Goal: Information Seeking & Learning: Learn about a topic

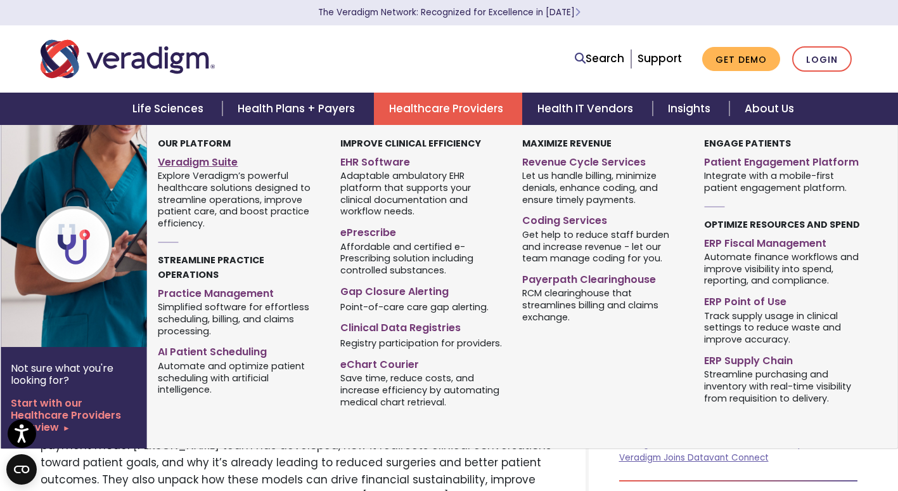
click at [205, 162] on link "Veradigm Suite" at bounding box center [239, 160] width 163 height 18
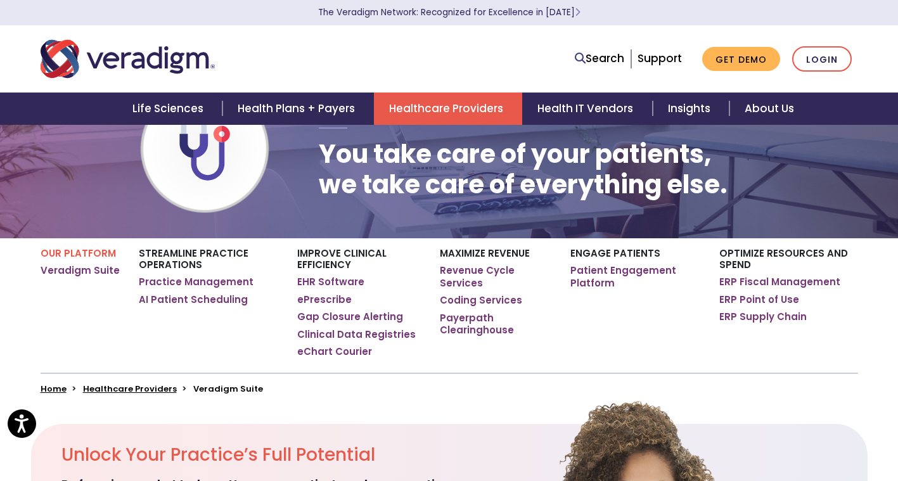
scroll to position [66, 0]
click at [318, 285] on link "EHR Software" at bounding box center [330, 281] width 67 height 13
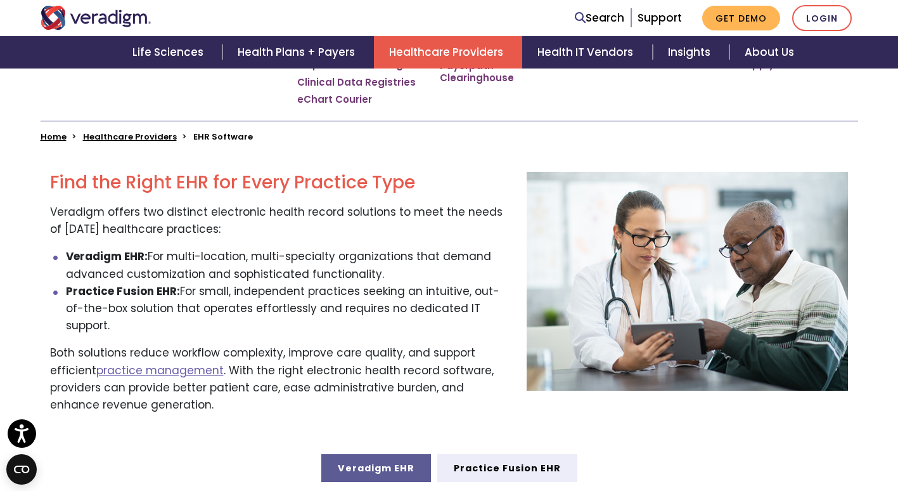
scroll to position [326, 0]
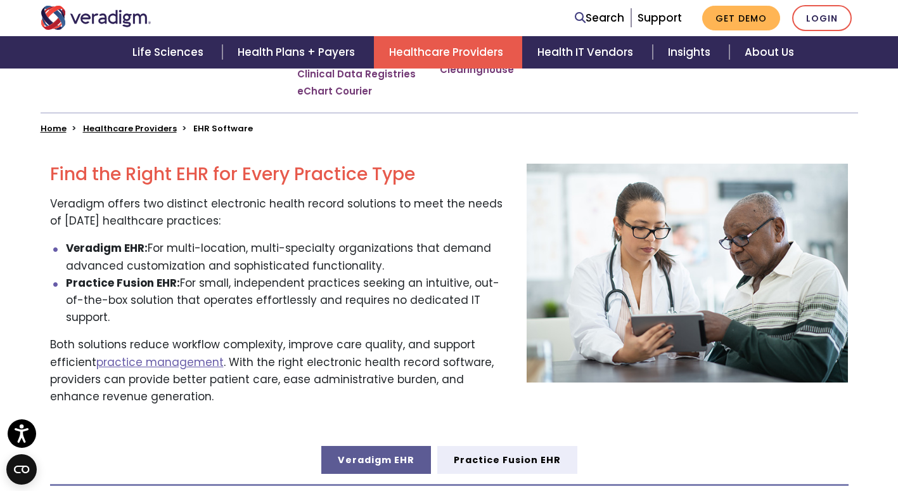
drag, startPoint x: 305, startPoint y: 439, endPoint x: 224, endPoint y: 523, distance: 117.0
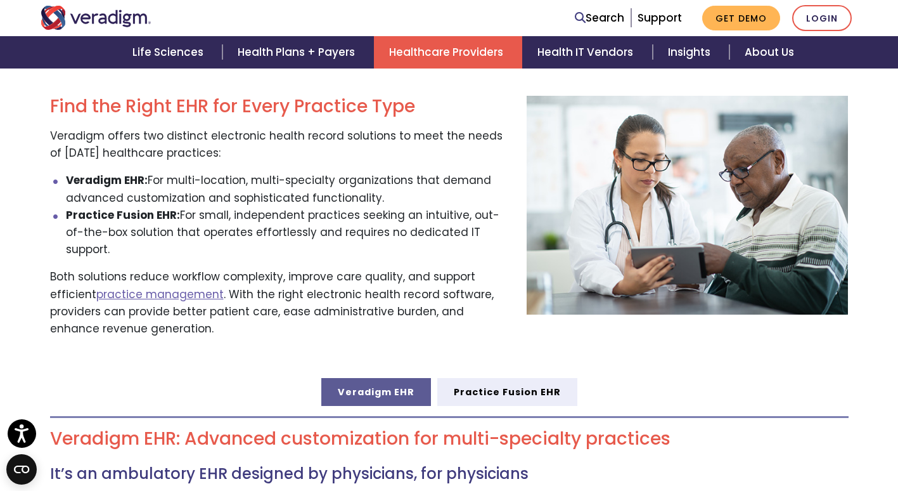
drag, startPoint x: 224, startPoint y: 523, endPoint x: 233, endPoint y: 338, distance: 184.7
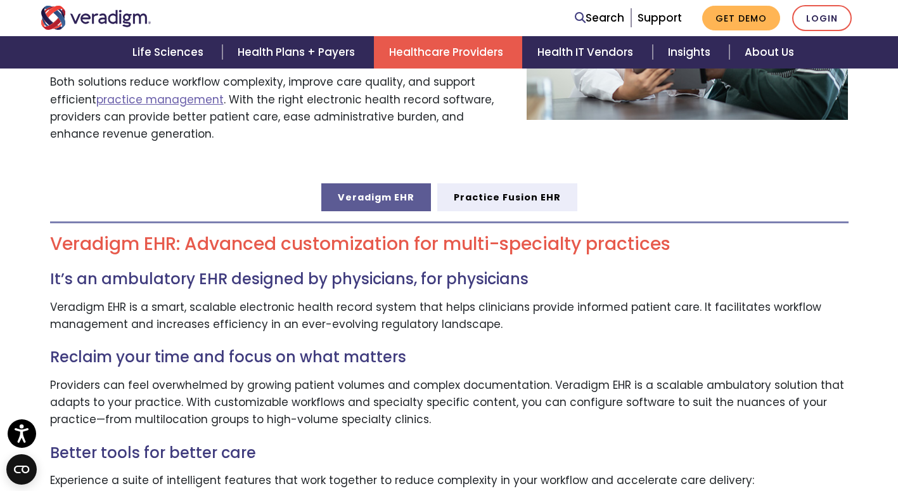
scroll to position [589, 0]
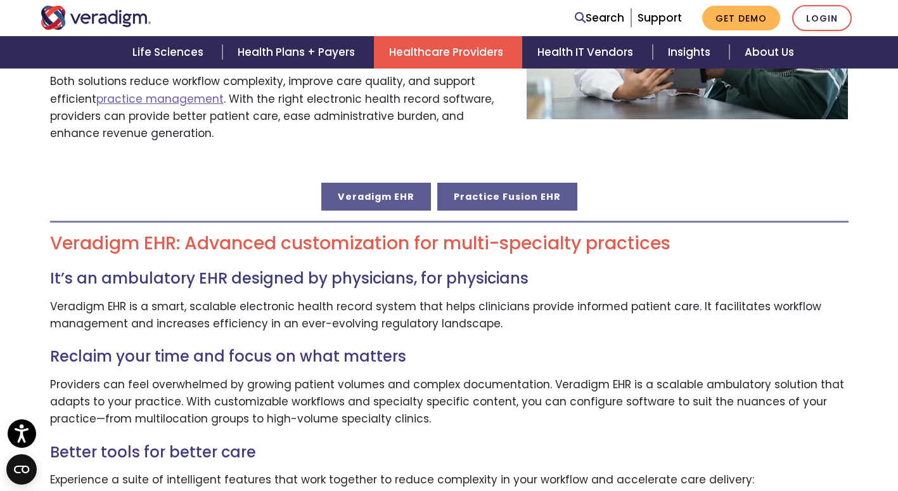
click at [541, 183] on link "Practice Fusion EHR" at bounding box center [507, 197] width 140 height 28
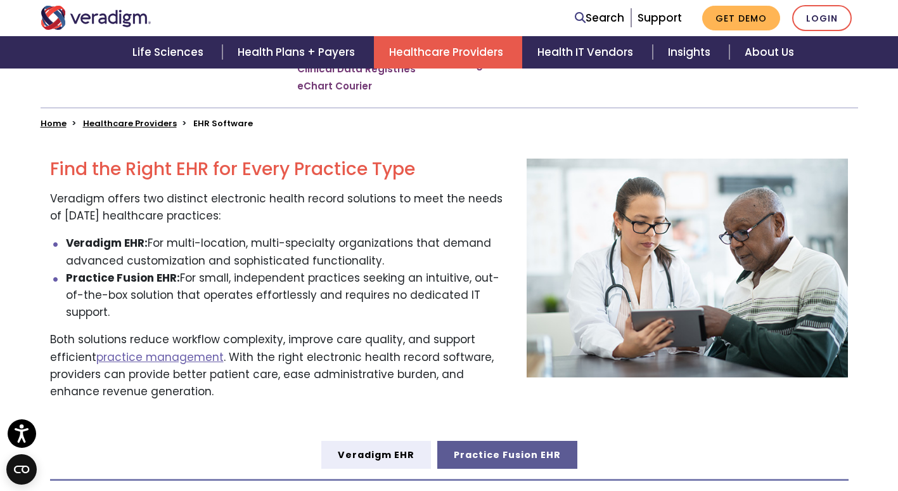
scroll to position [335, 0]
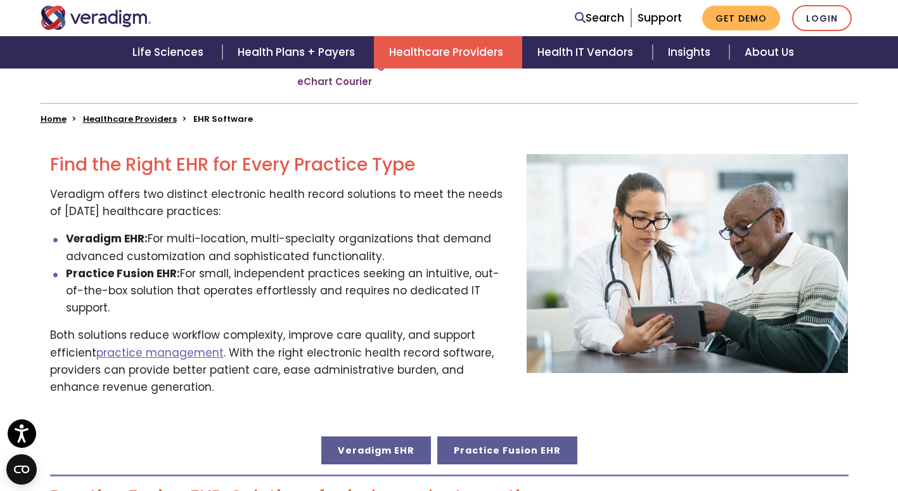
click at [376, 436] on link "Veradigm EHR" at bounding box center [376, 450] width 110 height 28
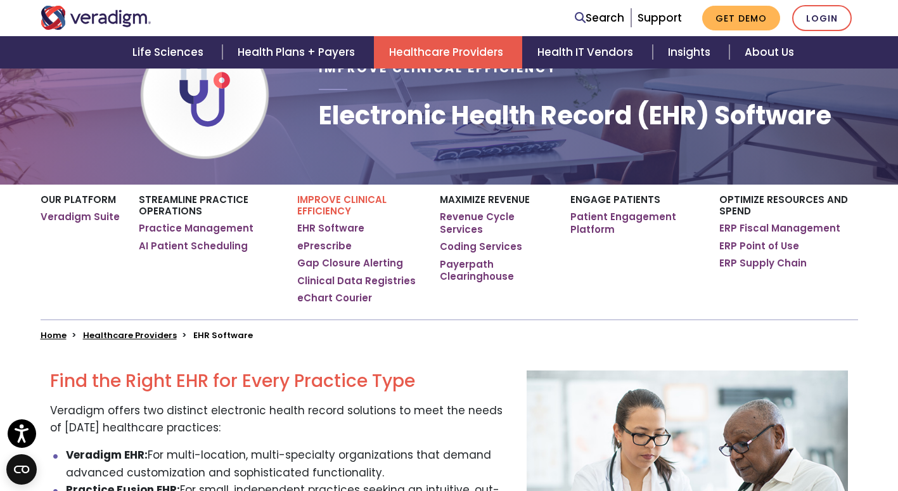
scroll to position [122, 0]
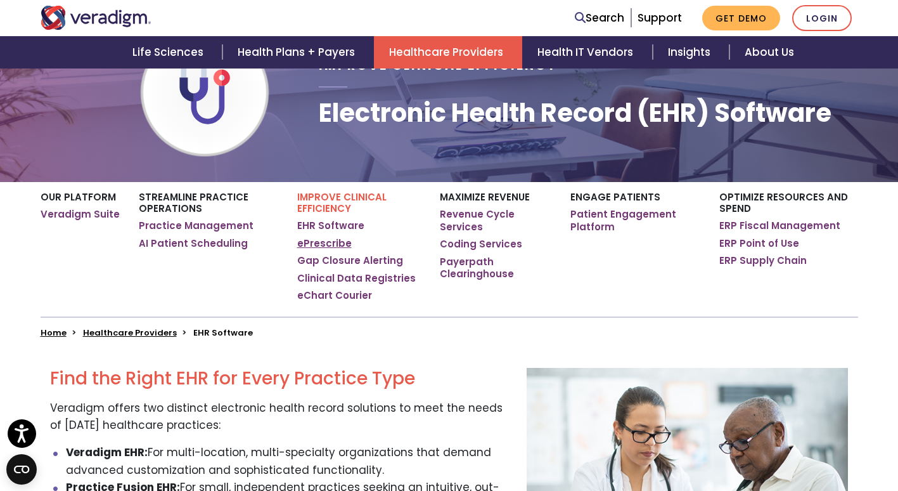
click at [327, 240] on link "ePrescribe" at bounding box center [324, 243] width 55 height 13
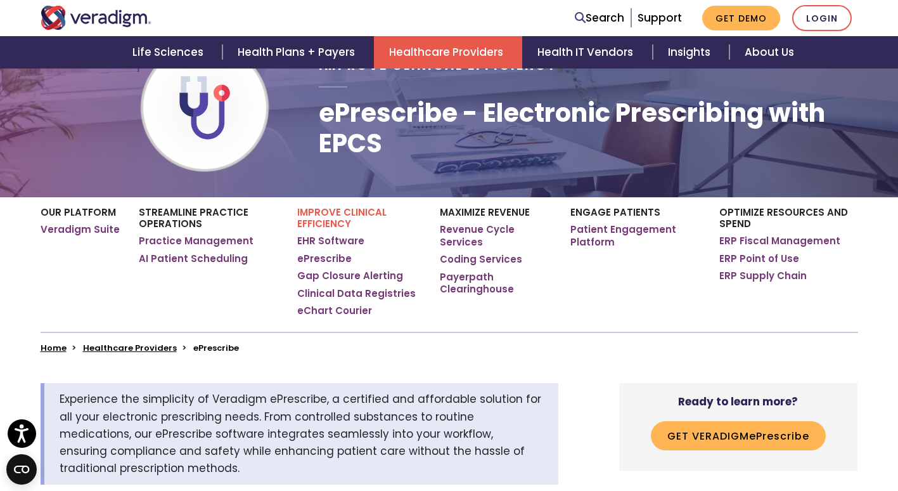
scroll to position [106, 0]
click at [326, 238] on link "EHR Software" at bounding box center [330, 241] width 67 height 13
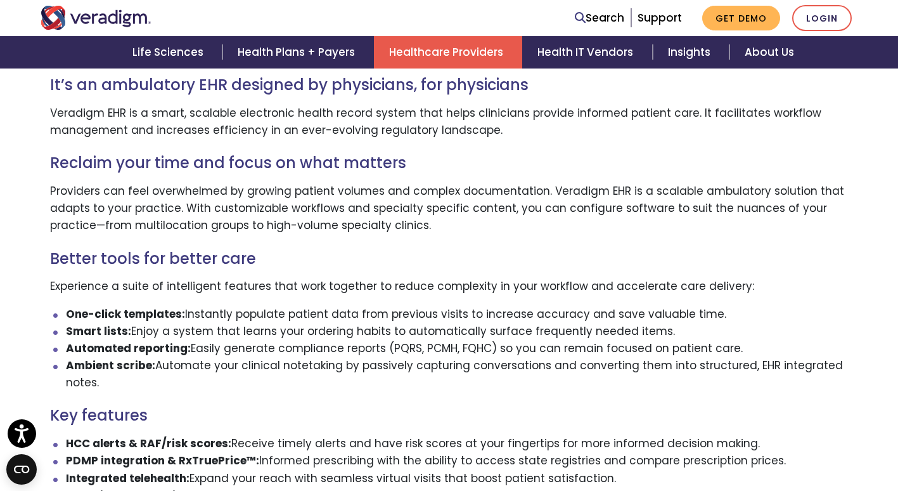
scroll to position [783, 0]
click at [138, 357] on strong "Ambient scribe:" at bounding box center [110, 364] width 89 height 15
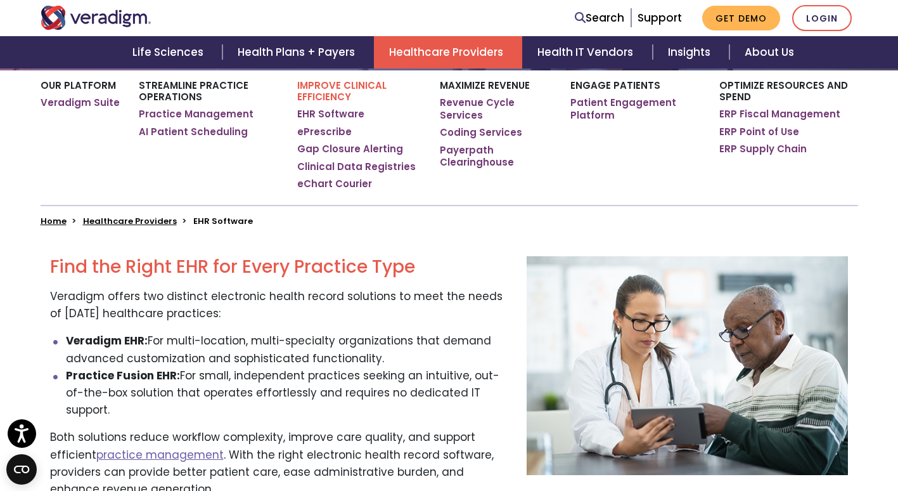
scroll to position [233, 0]
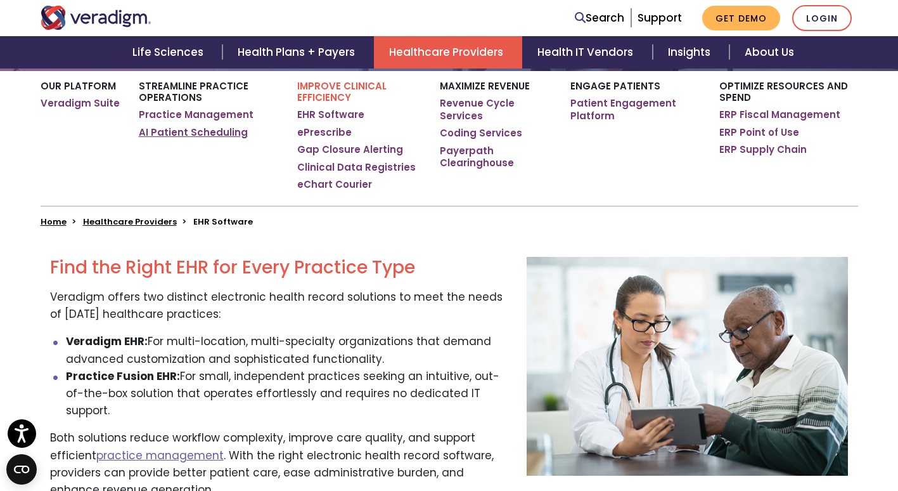
click at [198, 130] on link "AI Patient Scheduling" at bounding box center [193, 132] width 109 height 13
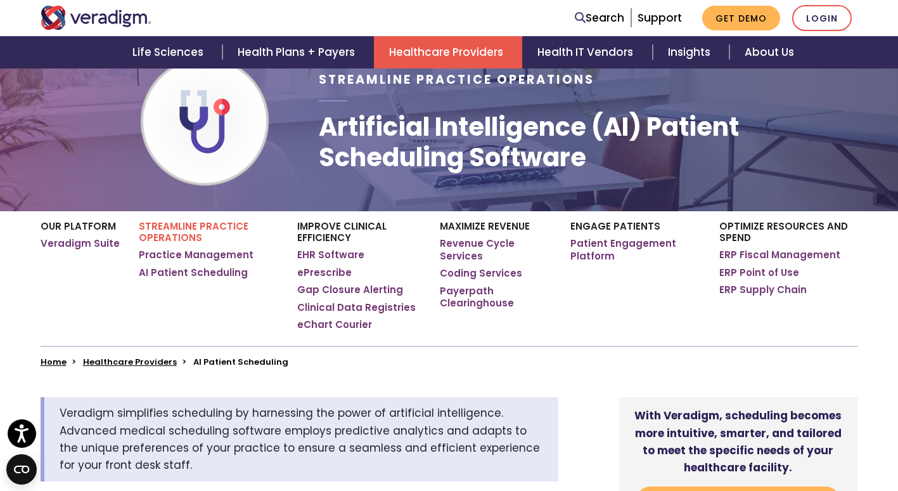
scroll to position [91, 0]
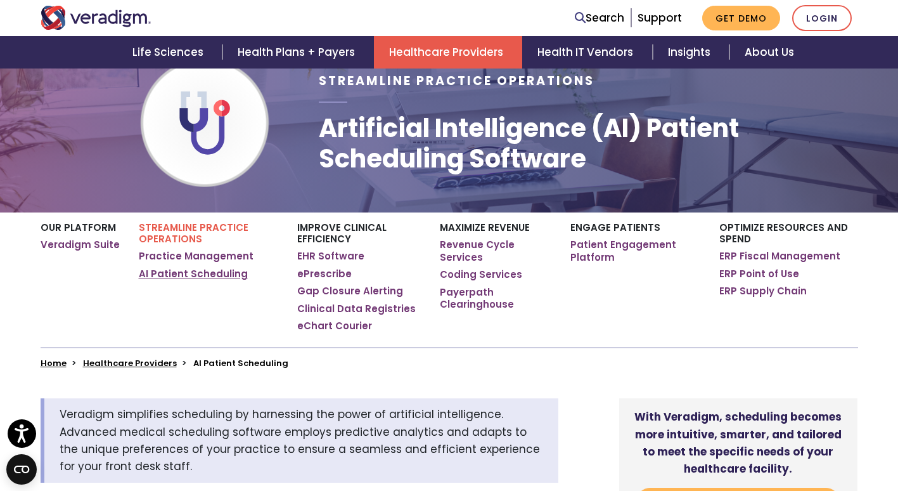
click at [187, 276] on link "AI Patient Scheduling" at bounding box center [193, 273] width 109 height 13
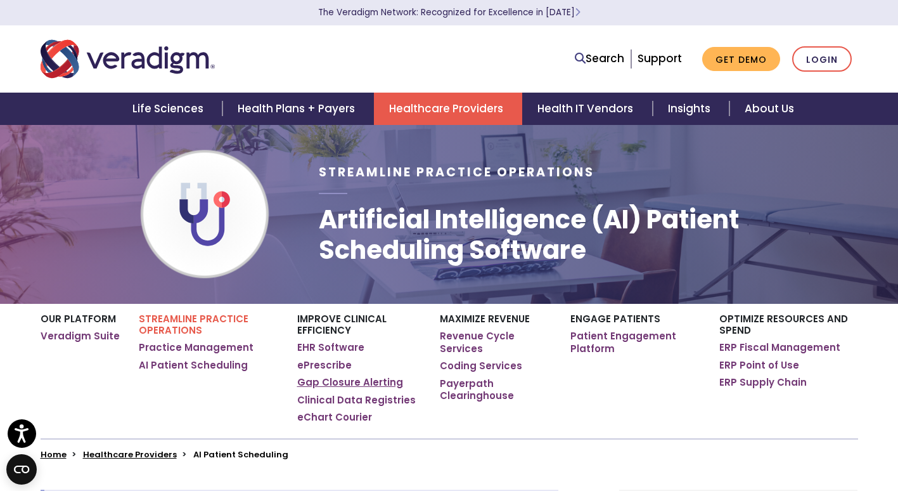
click at [338, 382] on link "Gap Closure Alerting" at bounding box center [350, 382] width 106 height 13
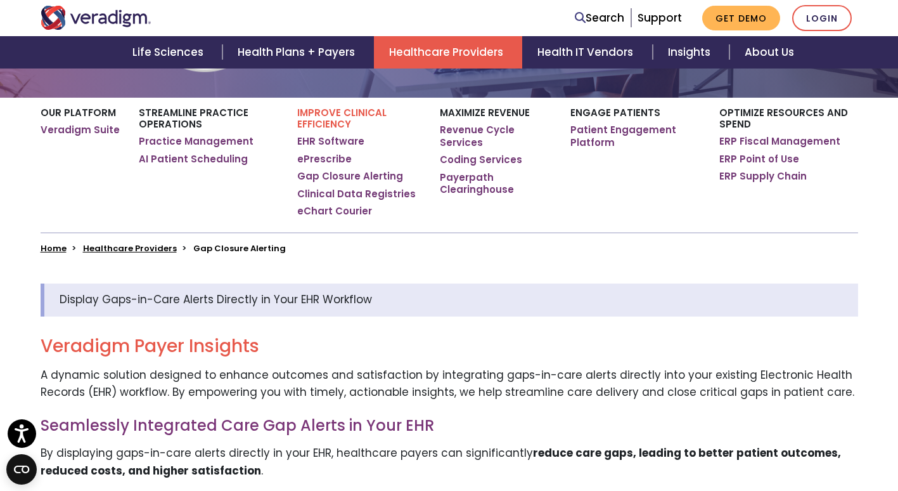
scroll to position [205, 0]
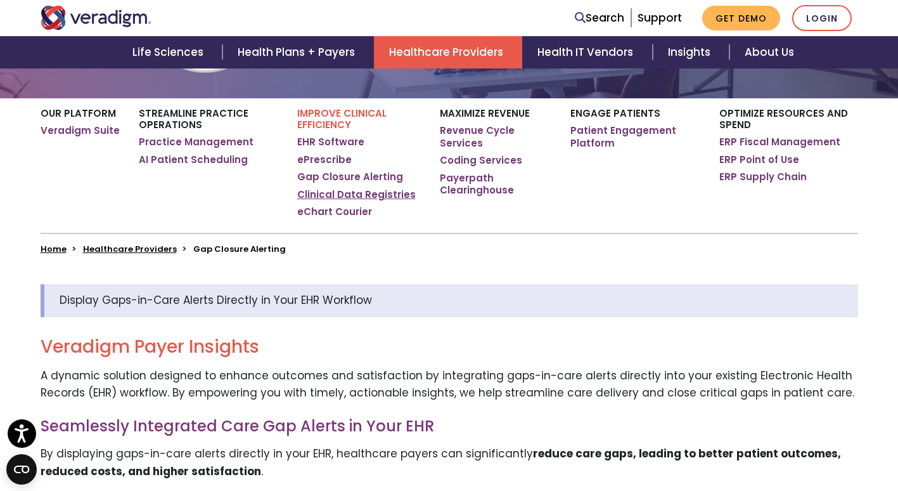
click at [298, 192] on link "Clinical Data Registries" at bounding box center [356, 194] width 119 height 13
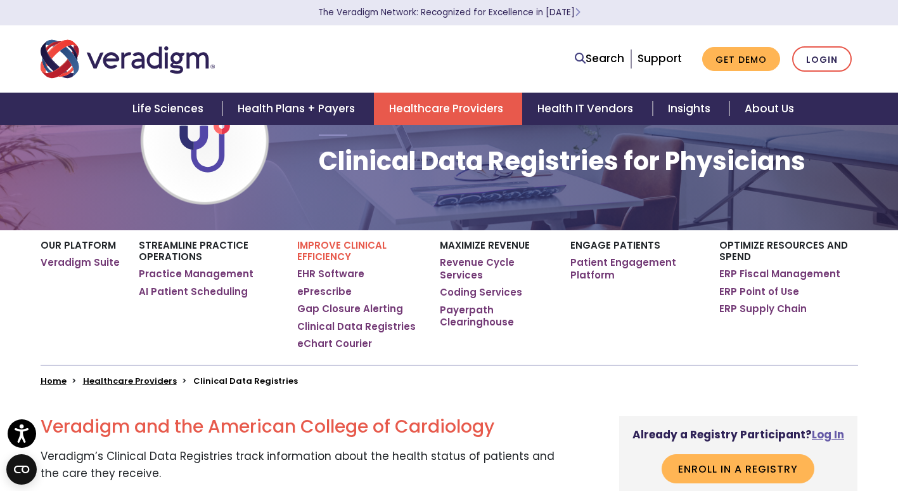
scroll to position [75, 0]
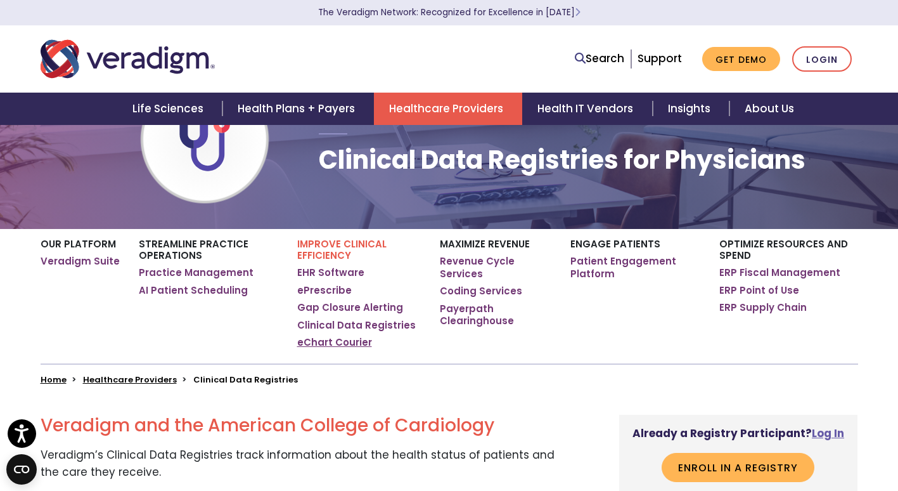
click at [337, 343] on link "eChart Courier" at bounding box center [334, 342] width 75 height 13
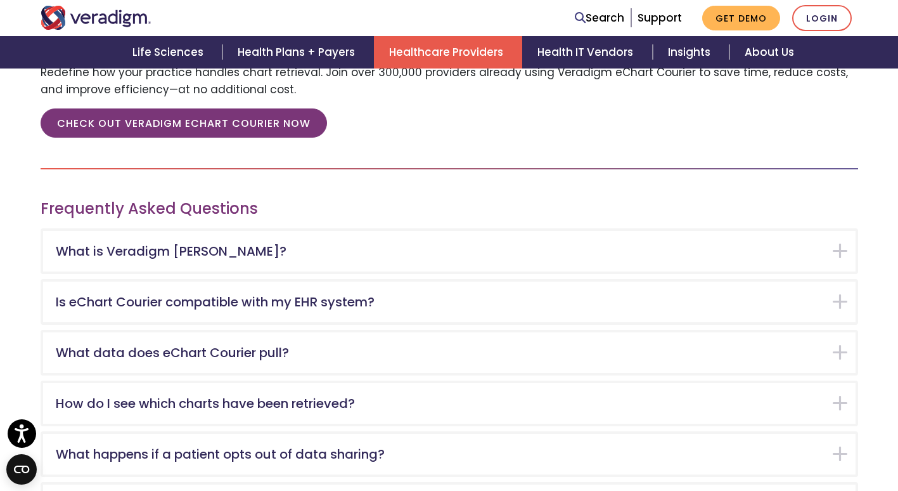
scroll to position [1856, 0]
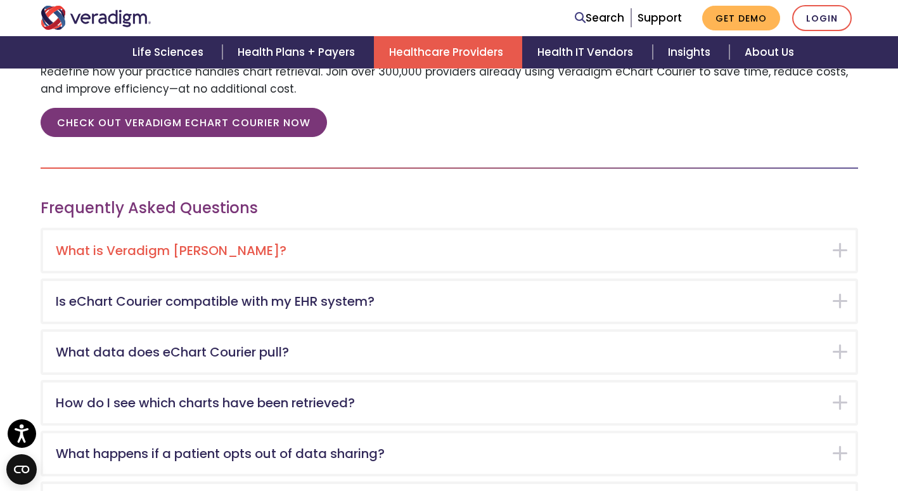
click at [845, 250] on div "What is Veradigm eChart Courier?" at bounding box center [449, 250] width 813 height 41
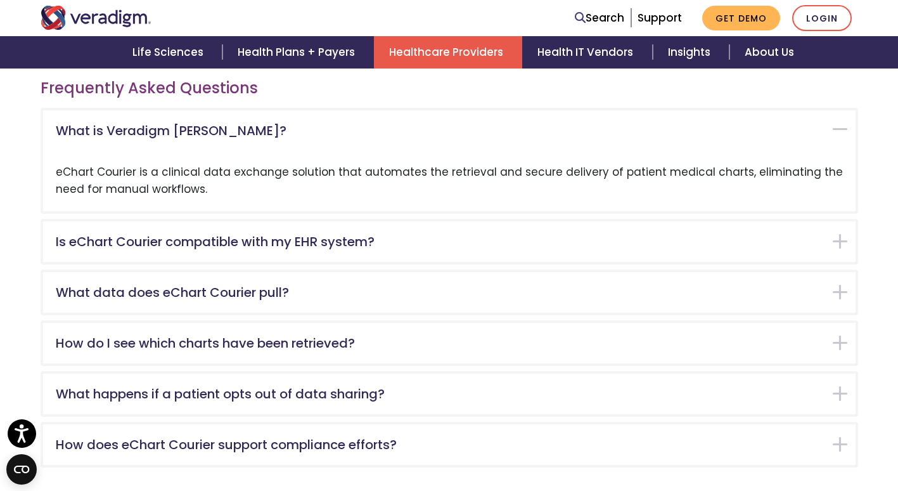
scroll to position [2014, 0]
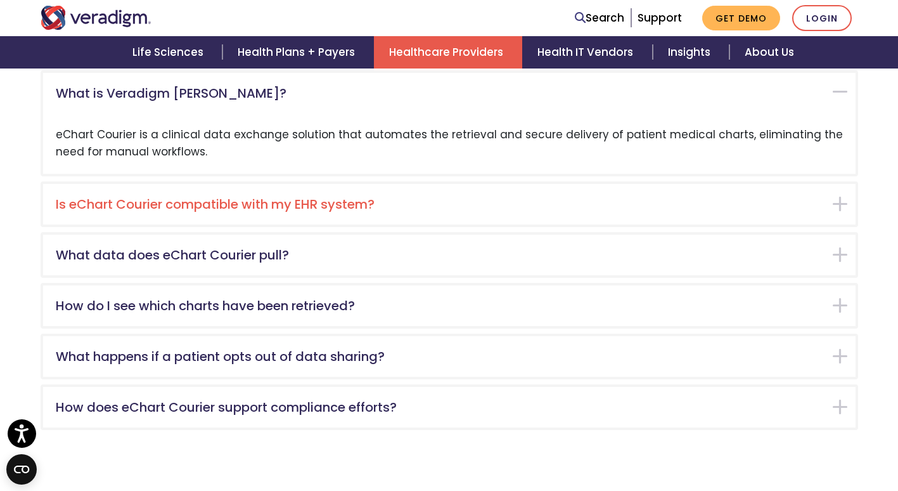
click at [840, 205] on div "Is eChart Courier compatible with my EHR system?" at bounding box center [449, 204] width 813 height 41
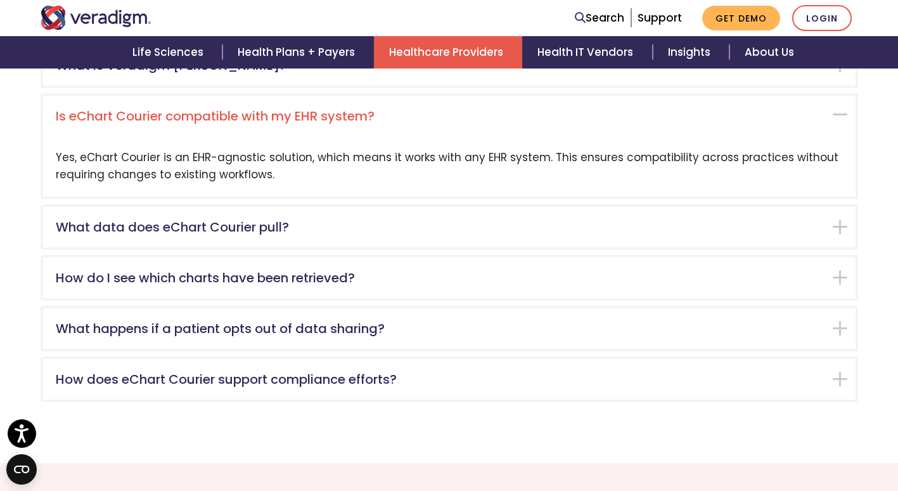
scroll to position [2064, 0]
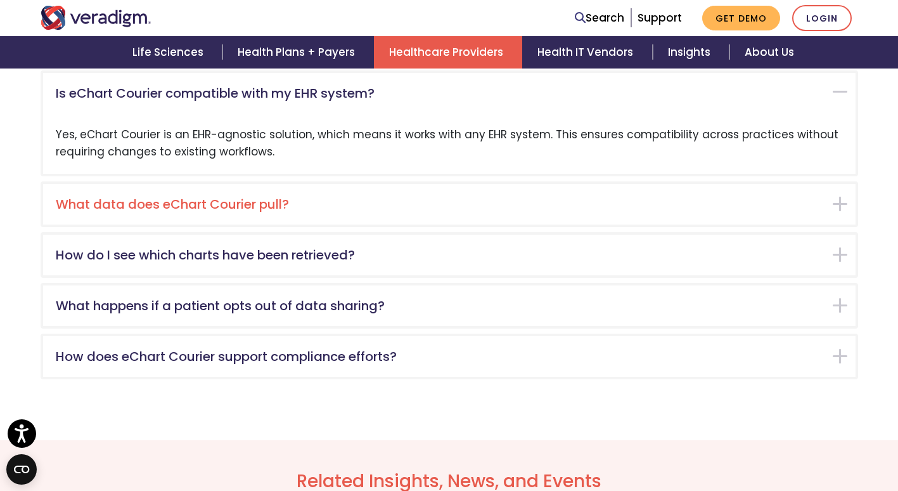
click at [836, 203] on div "What data does eChart Courier pull?" at bounding box center [449, 204] width 813 height 41
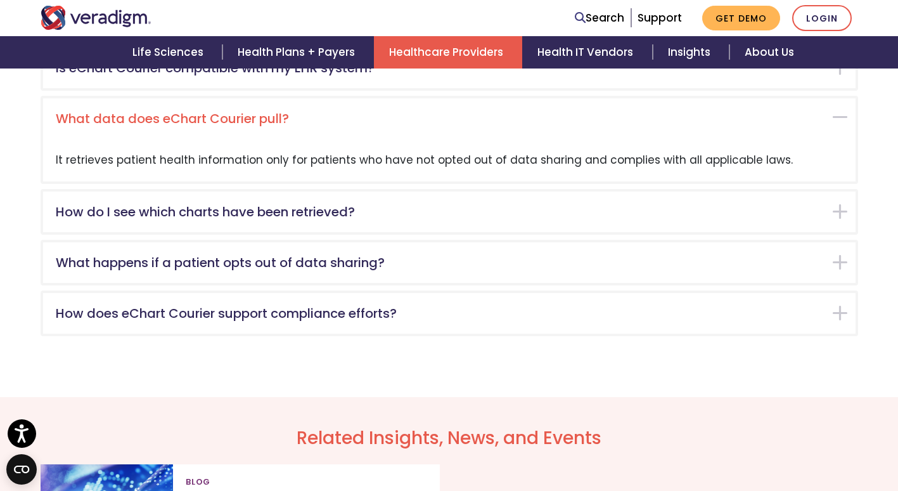
scroll to position [2115, 0]
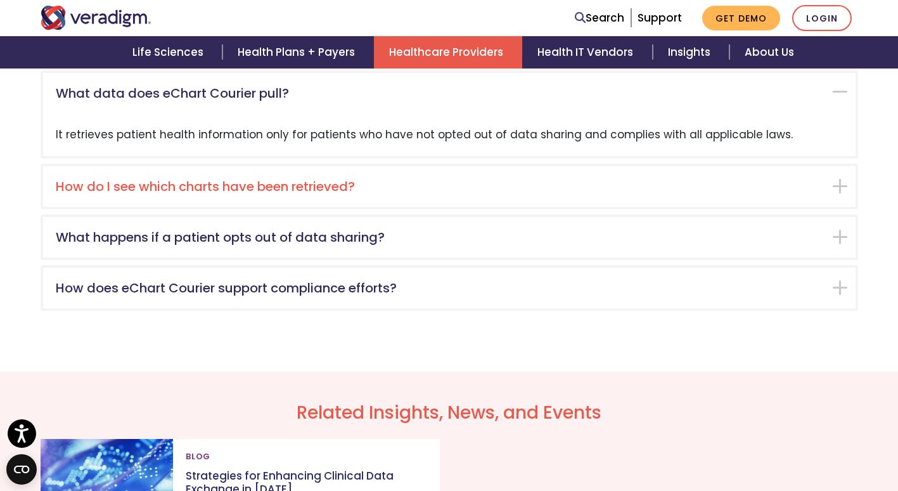
click at [840, 188] on div "How do I see which charts have been retrieved?" at bounding box center [449, 186] width 813 height 41
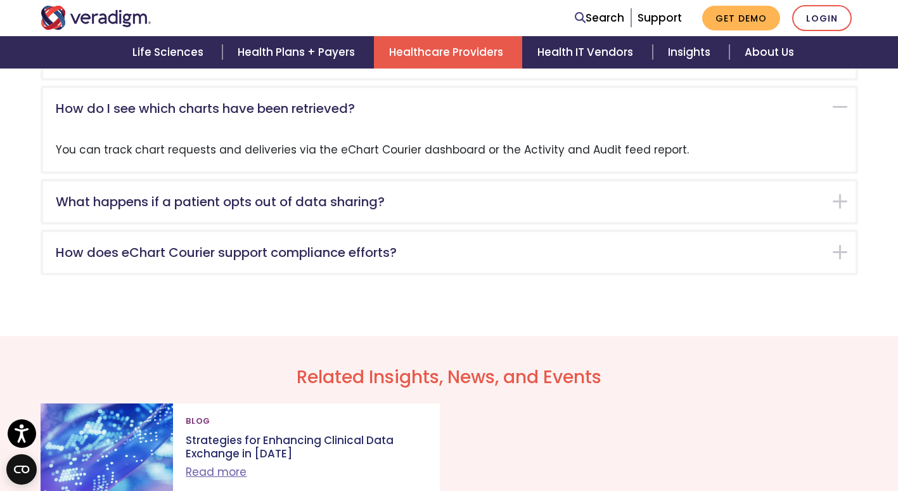
scroll to position [2166, 0]
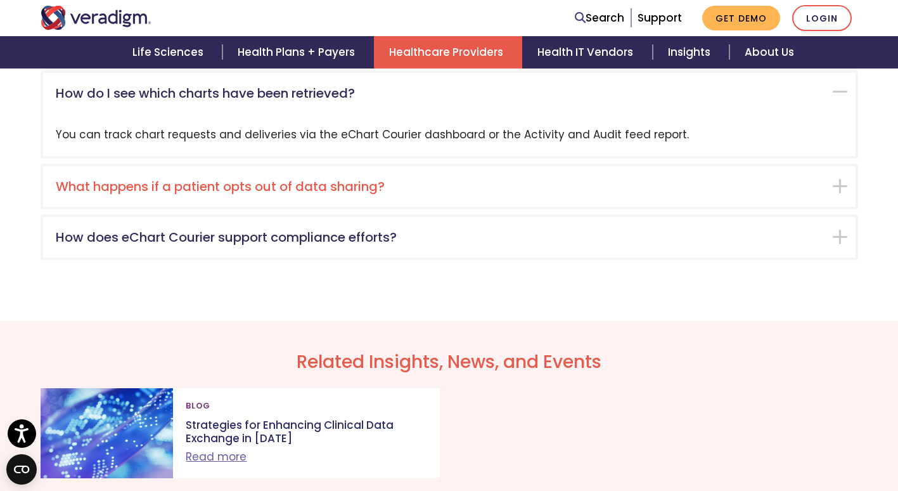
click at [842, 188] on div "What happens if a patient opts out of data sharing?" at bounding box center [449, 186] width 813 height 41
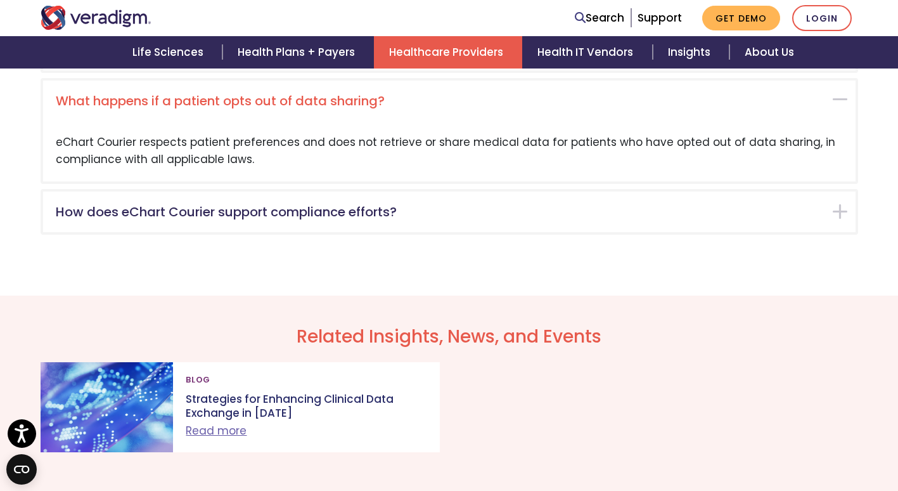
scroll to position [2216, 0]
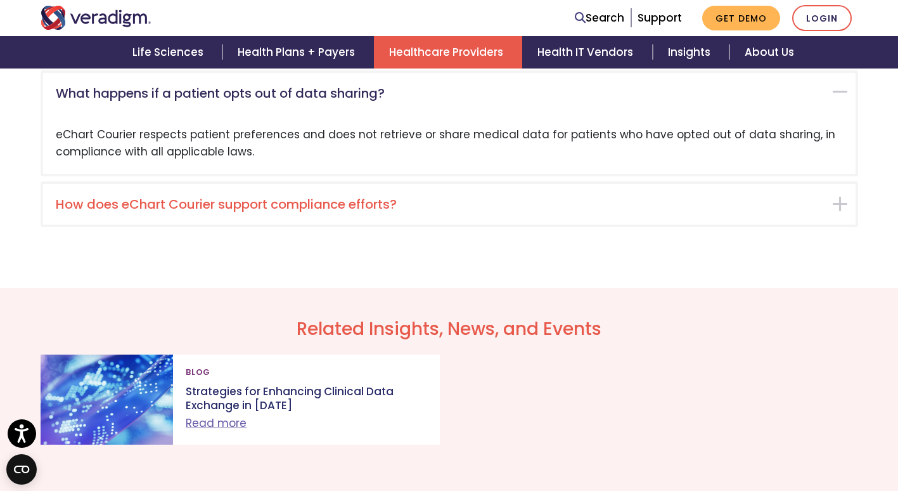
click at [843, 203] on div "How does eChart Courier support compliance efforts?" at bounding box center [449, 204] width 813 height 41
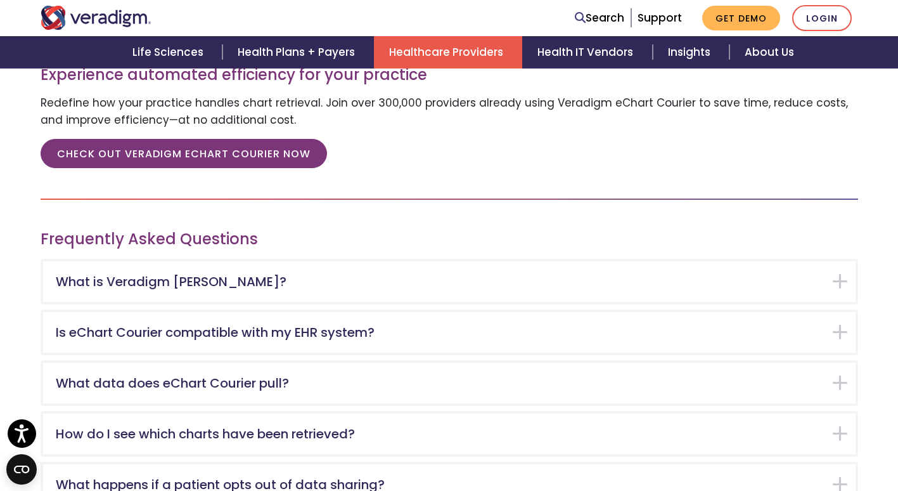
scroll to position [1826, 0]
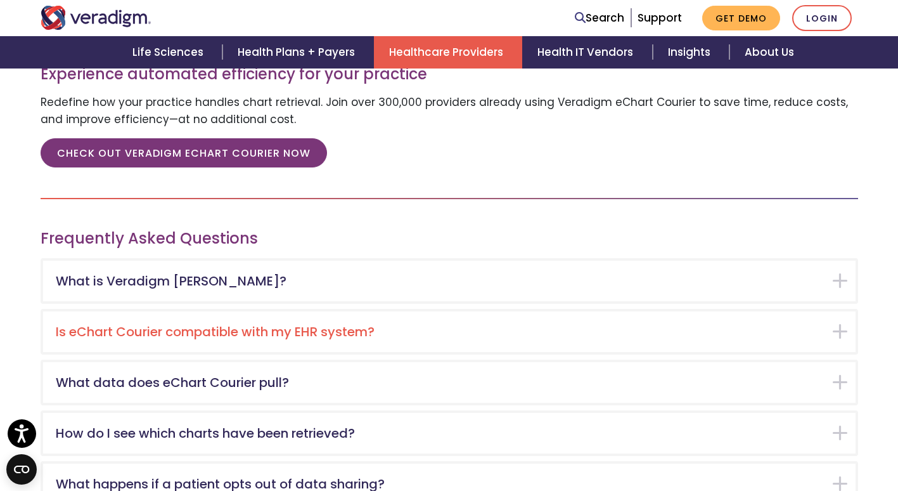
click at [333, 338] on h5 "Is eChart Courier compatible with my EHR system?" at bounding box center [440, 331] width 768 height 15
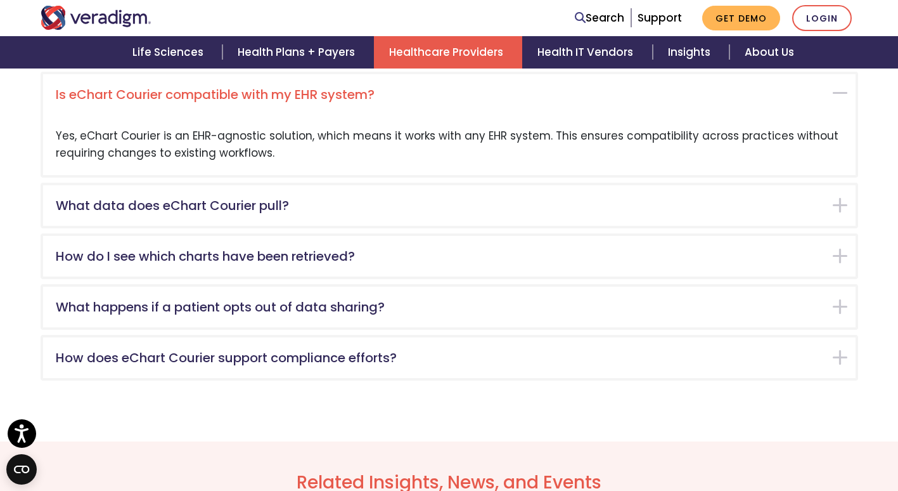
scroll to position [2064, 0]
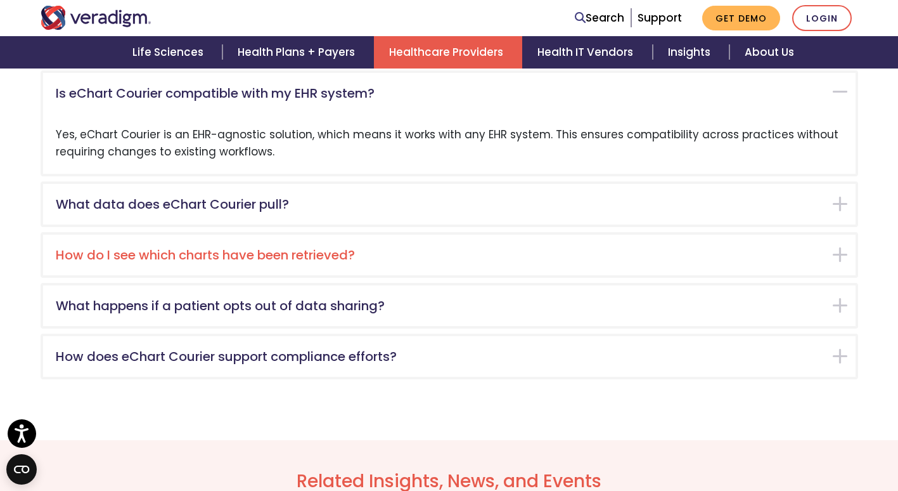
click at [283, 256] on h5 "How do I see which charts have been retrieved?" at bounding box center [440, 254] width 768 height 15
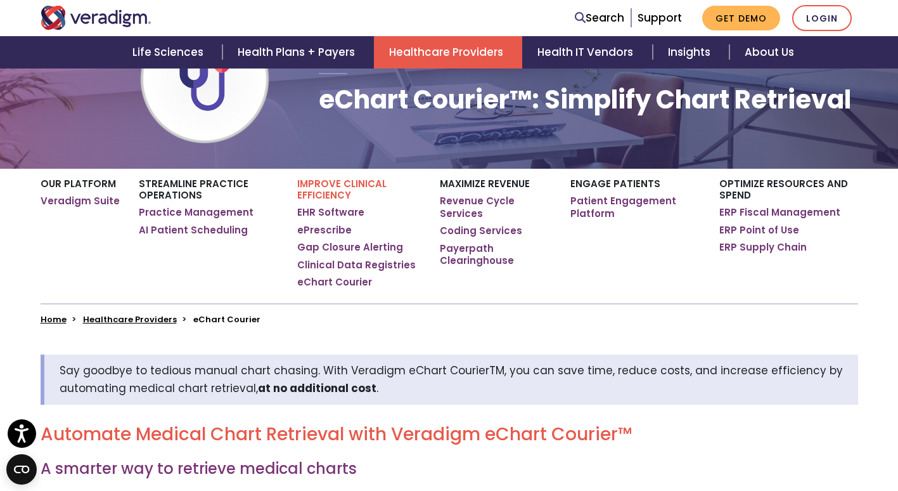
scroll to position [133, 0]
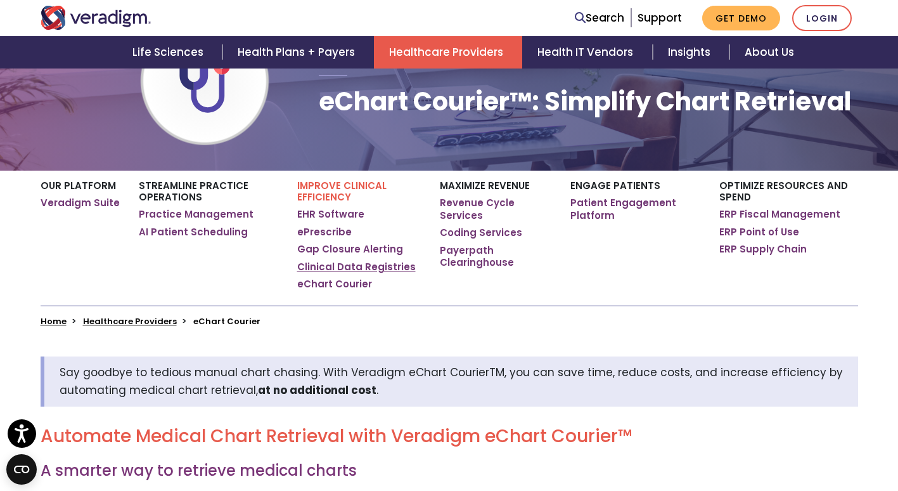
click at [319, 264] on link "Clinical Data Registries" at bounding box center [356, 266] width 119 height 13
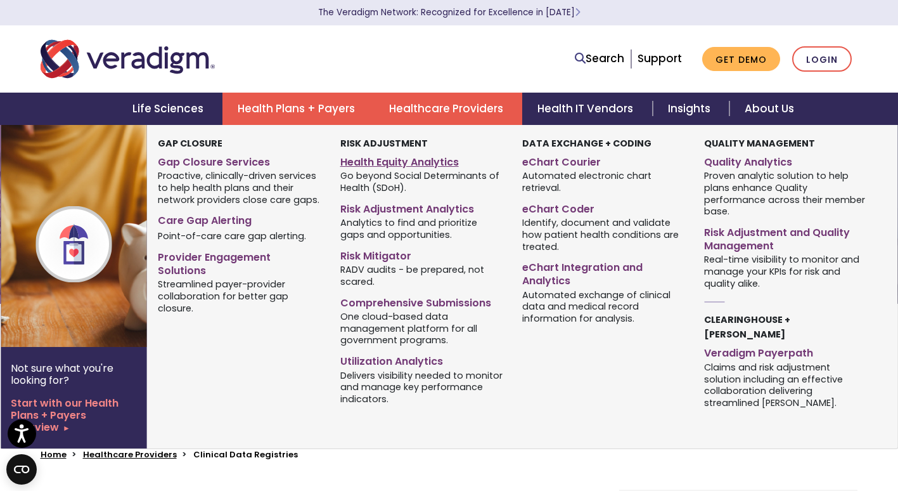
click at [447, 156] on link "Health Equity Analytics" at bounding box center [421, 160] width 163 height 18
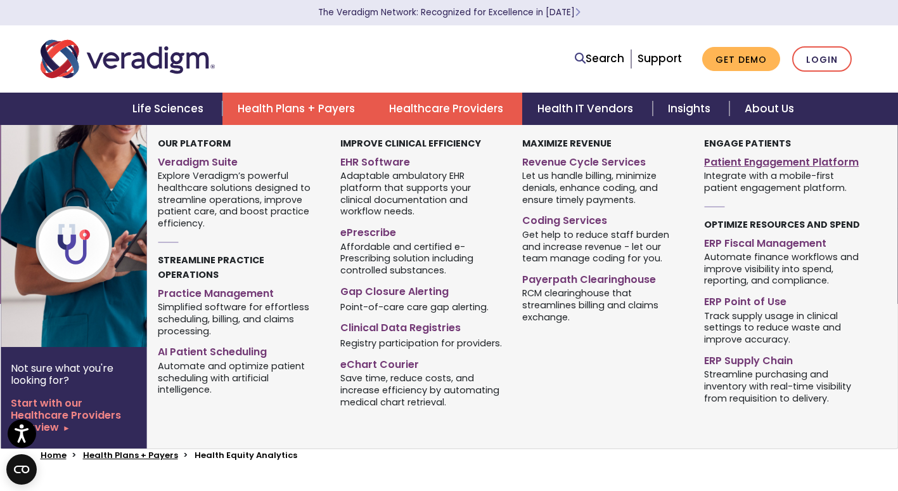
click at [713, 157] on link "Patient Engagement Platform" at bounding box center [785, 160] width 163 height 18
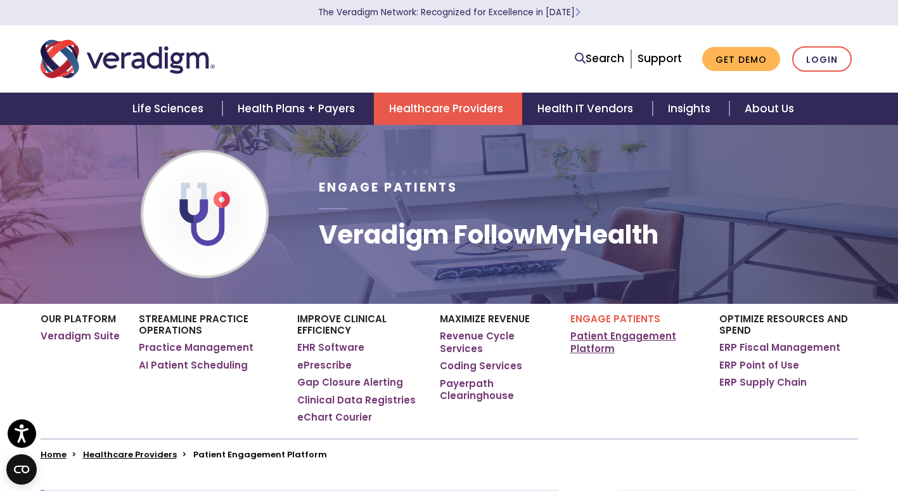
click at [598, 345] on link "Patient Engagement Platform" at bounding box center [635, 342] width 130 height 25
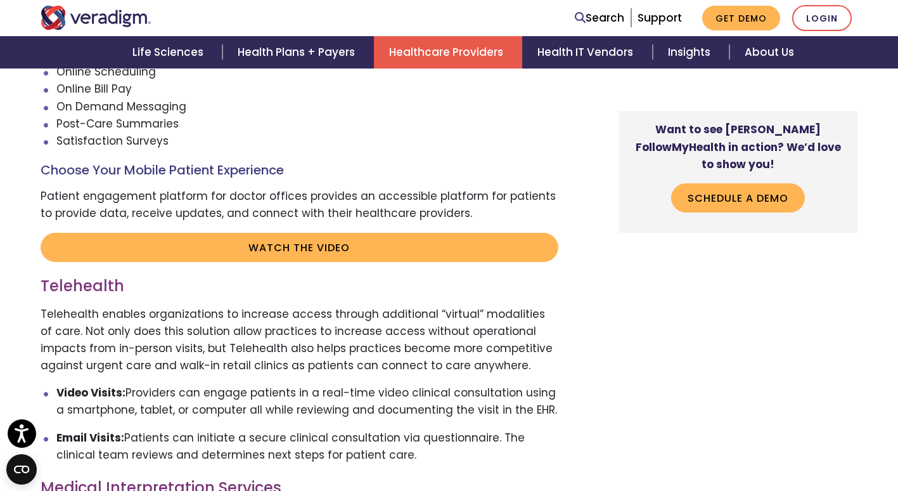
scroll to position [2412, 0]
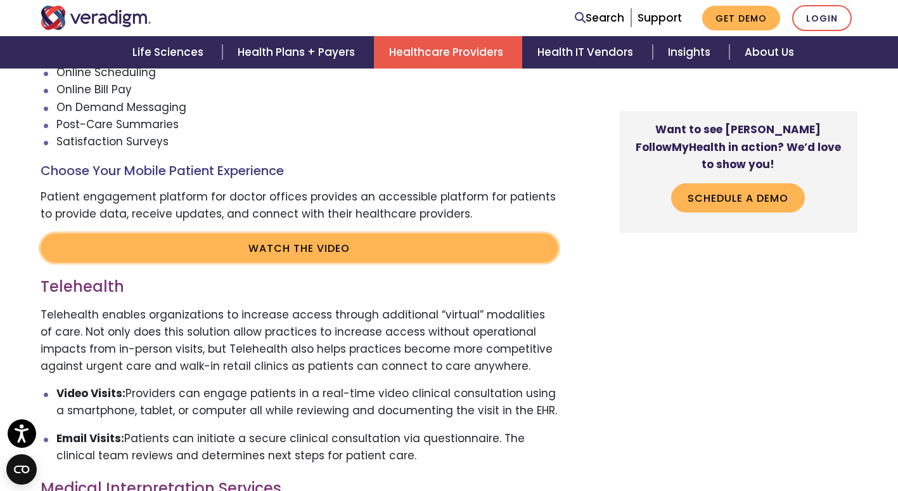
click at [293, 247] on link "Watch the video" at bounding box center [300, 247] width 518 height 29
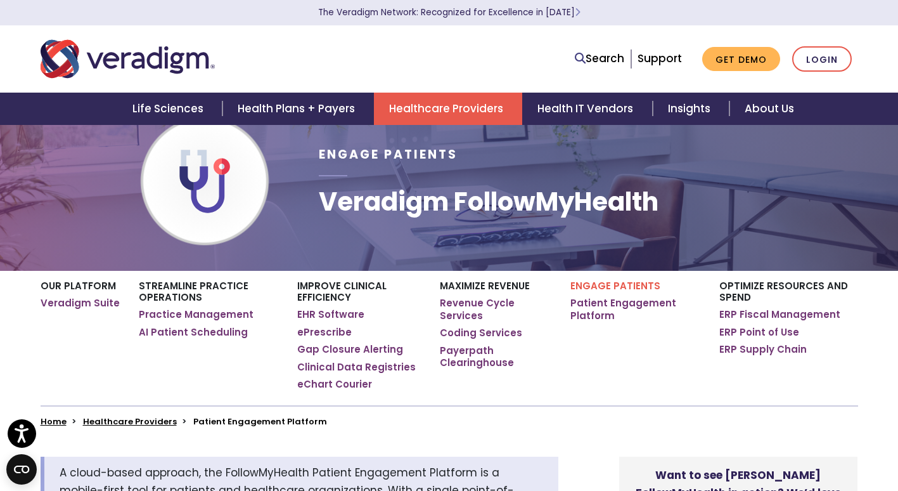
scroll to position [0, 0]
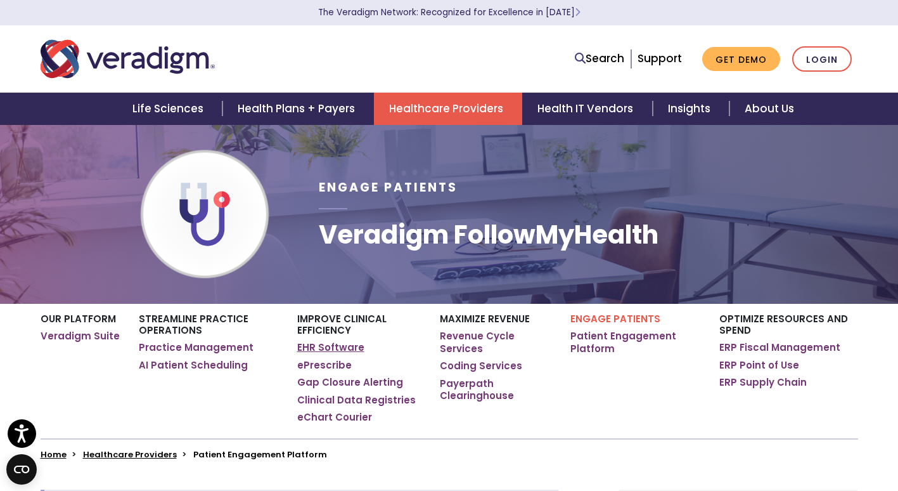
click at [334, 348] on link "EHR Software" at bounding box center [330, 347] width 67 height 13
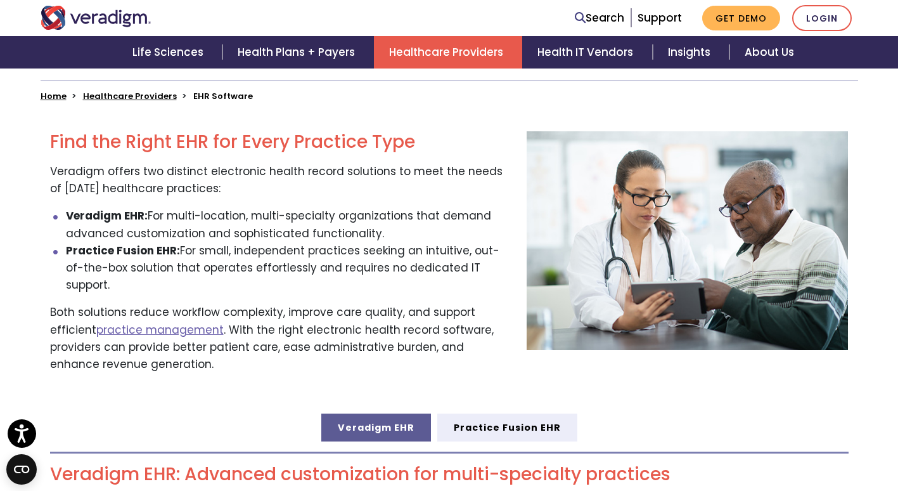
scroll to position [357, 0]
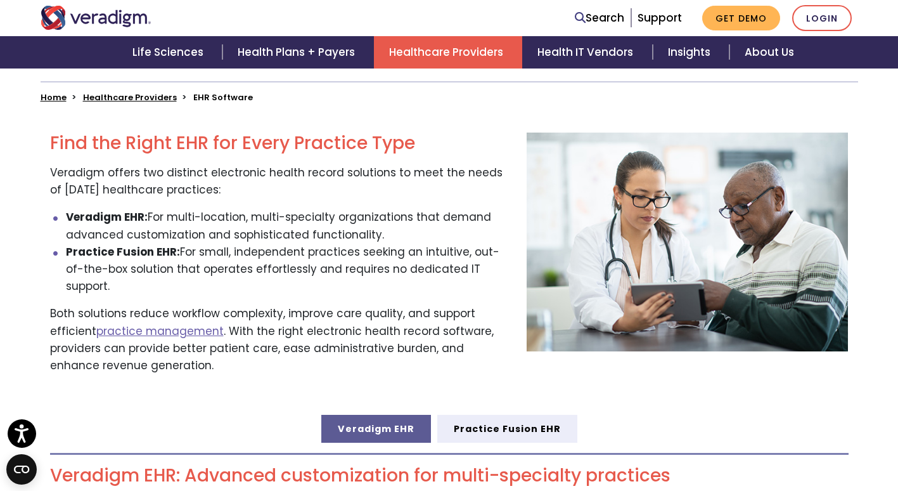
click at [112, 224] on strong "Veradigm EHR:" at bounding box center [107, 216] width 82 height 15
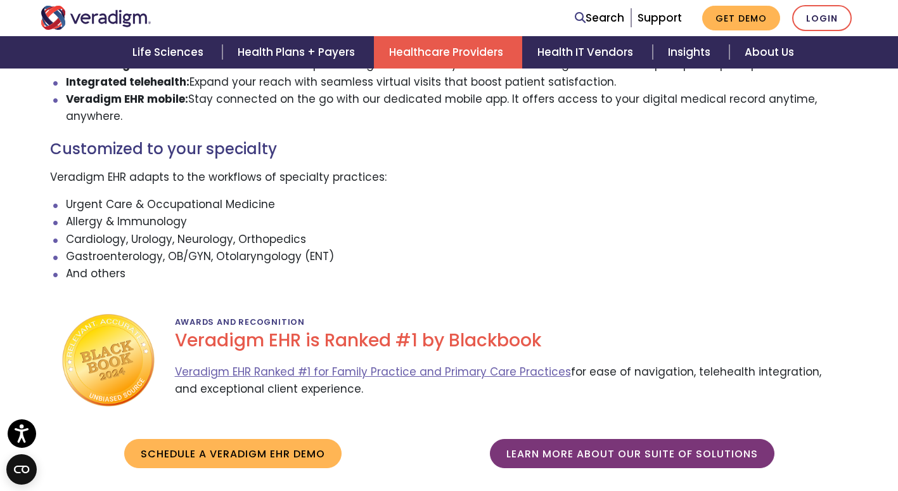
scroll to position [1182, 0]
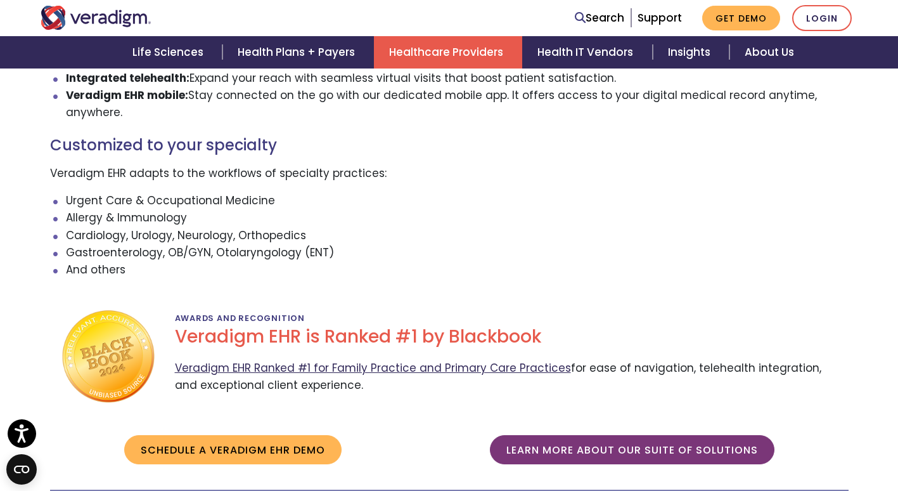
click at [399, 360] on link "Veradigm EHR Ranked #1 for Family Practice and Primary Care Practices" at bounding box center [373, 367] width 396 height 15
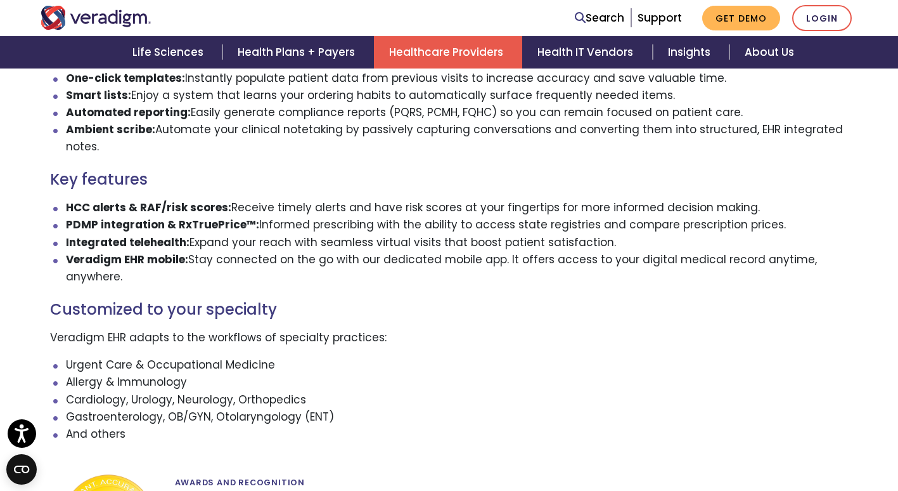
scroll to position [1015, 0]
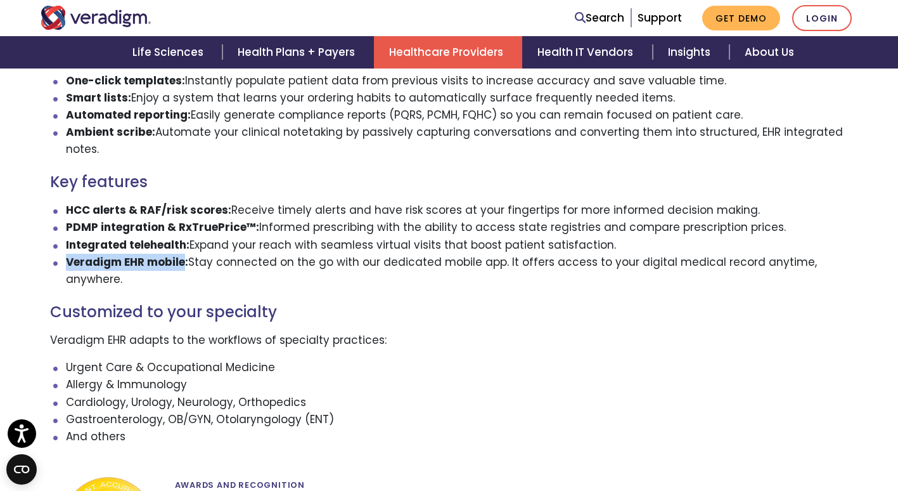
drag, startPoint x: 186, startPoint y: 247, endPoint x: 68, endPoint y: 238, distance: 118.2
click at [68, 254] on li "Veradigm EHR mobile: Stay connected on the go with our dedicated mobile app. It…" at bounding box center [457, 271] width 783 height 34
copy strong "Veradigm EHR mobile"
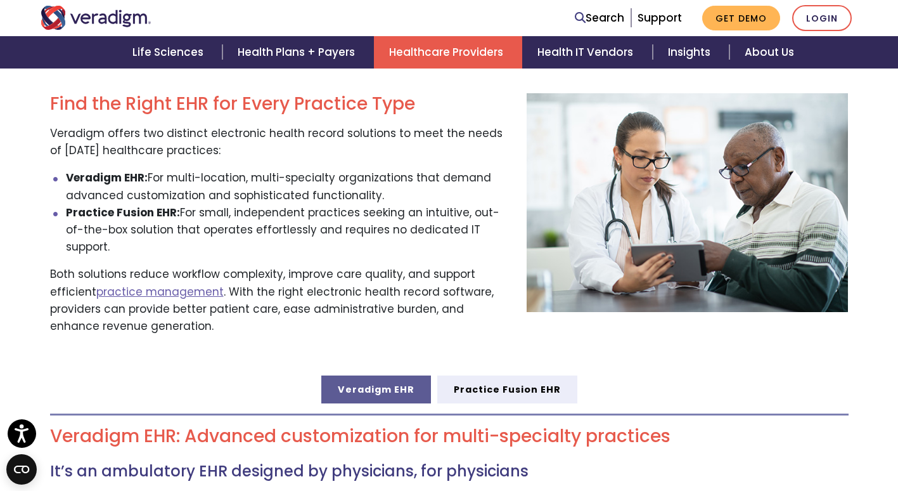
scroll to position [395, 0]
click at [143, 285] on link "practice management" at bounding box center [159, 292] width 127 height 15
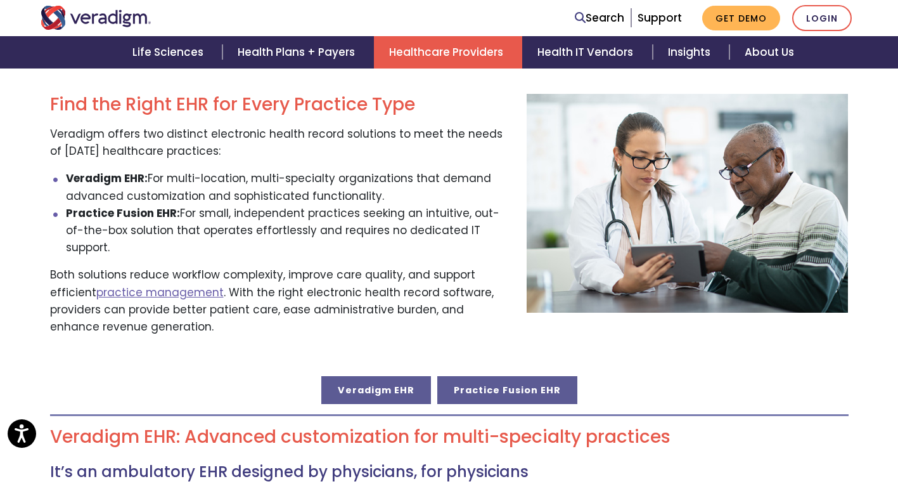
click at [489, 380] on link "Practice Fusion EHR" at bounding box center [507, 390] width 140 height 28
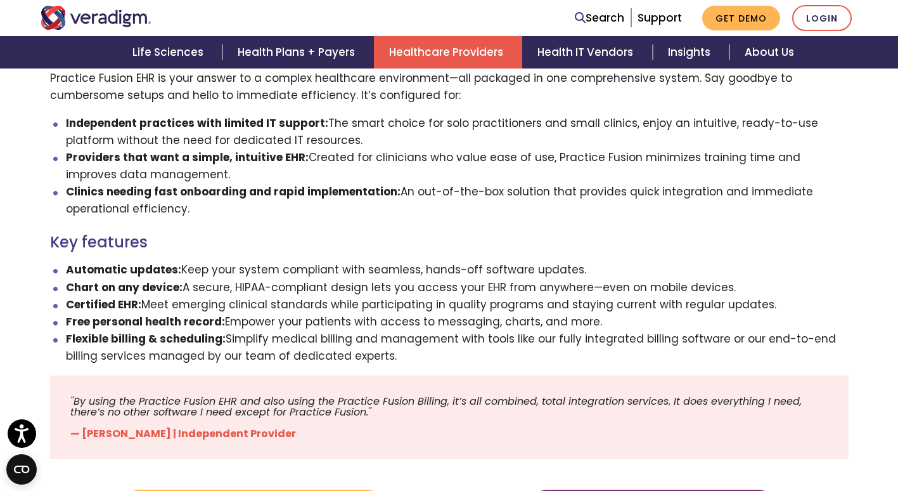
scroll to position [913, 0]
click at [489, 393] on em ""By using the Practice Fusion EHR and also using the Practice Fusion Billing, i…" at bounding box center [435, 406] width 731 height 26
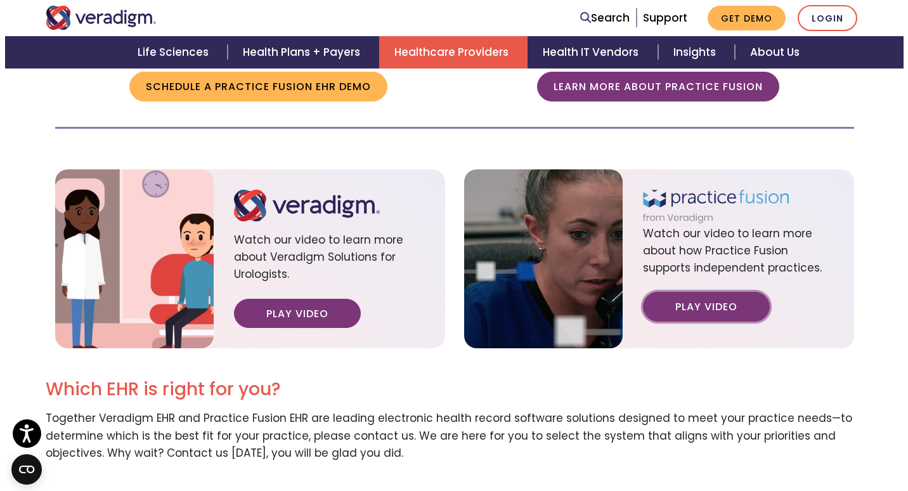
scroll to position [1331, 0]
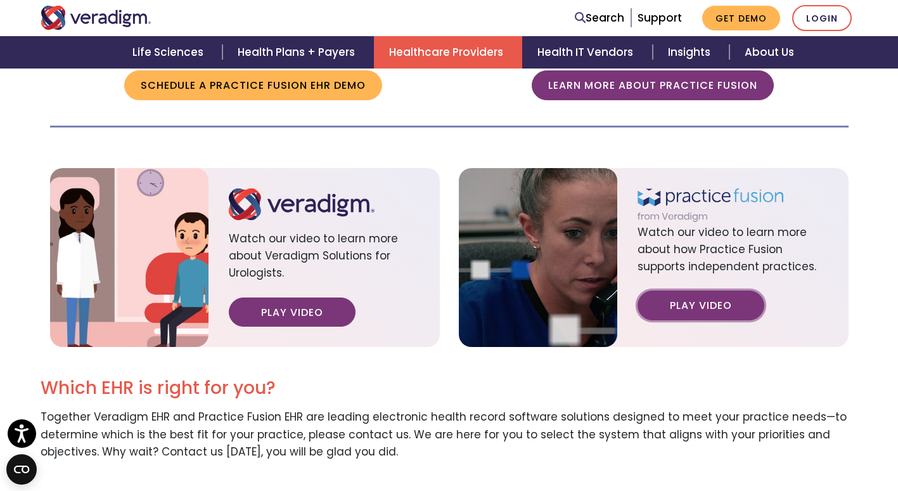
drag, startPoint x: 695, startPoint y: 295, endPoint x: 676, endPoint y: 288, distance: 20.5
click at [676, 290] on link "Play Video" at bounding box center [701, 304] width 127 height 29
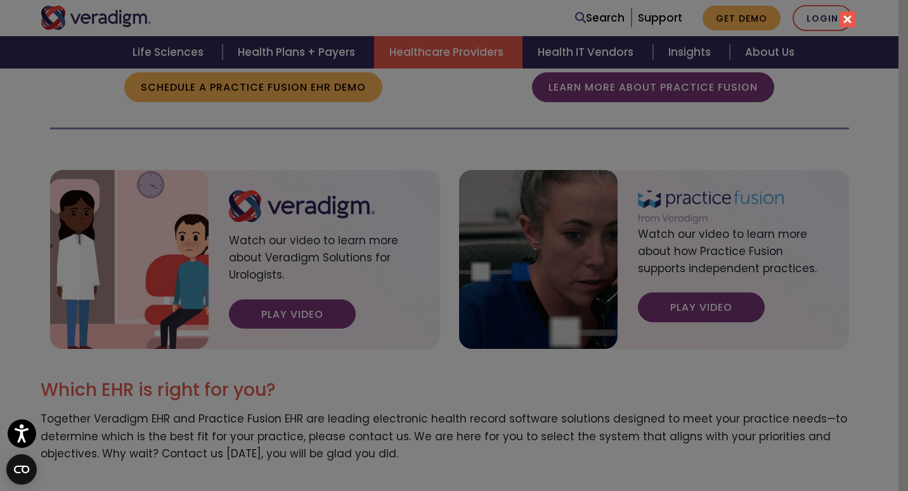
scroll to position [0, 0]
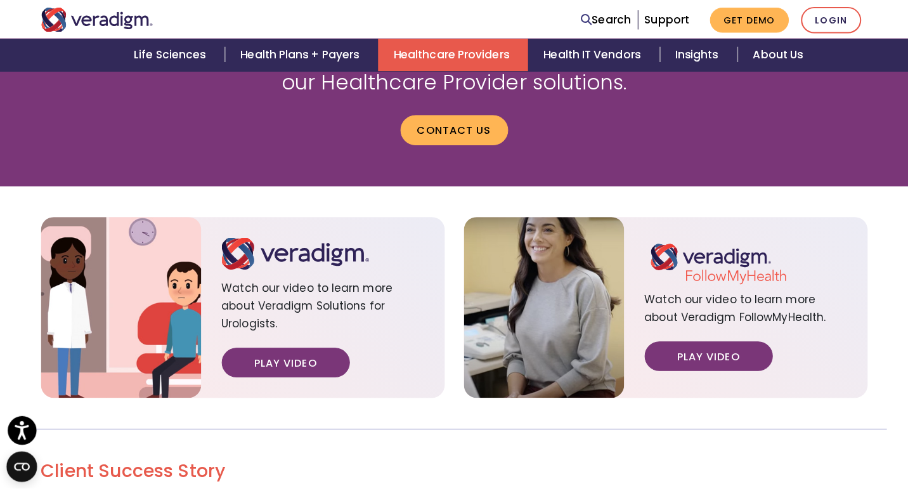
scroll to position [1475, 0]
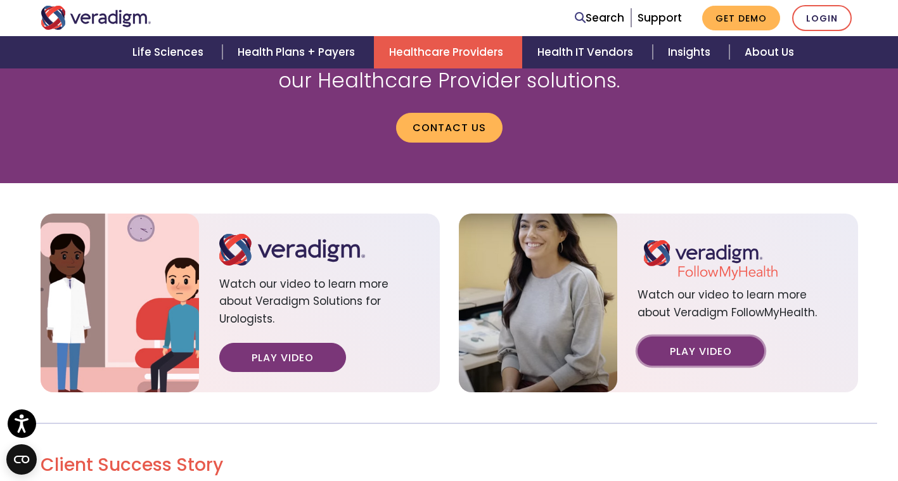
click at [716, 337] on link "Play Video" at bounding box center [701, 351] width 127 height 29
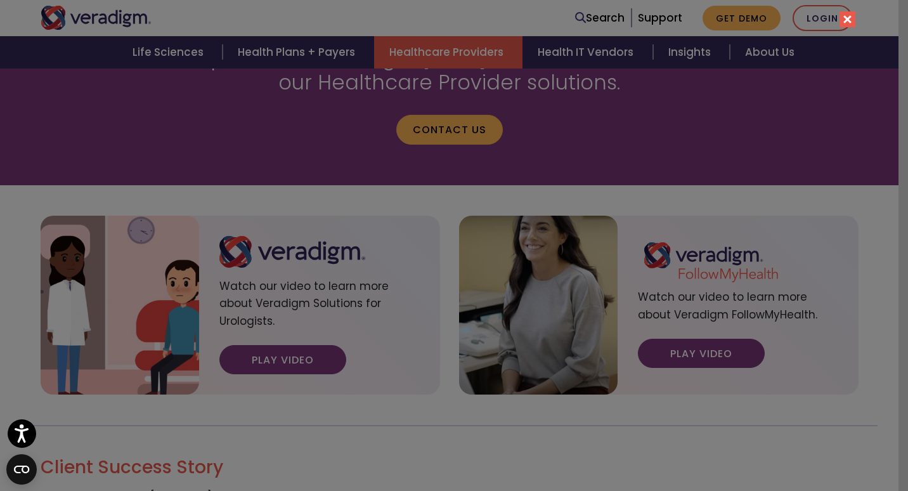
scroll to position [0, 0]
